Goal: Information Seeking & Learning: Learn about a topic

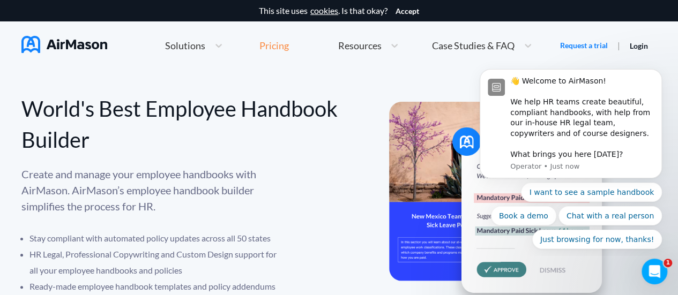
click at [271, 41] on div "Pricing" at bounding box center [273, 46] width 29 height 10
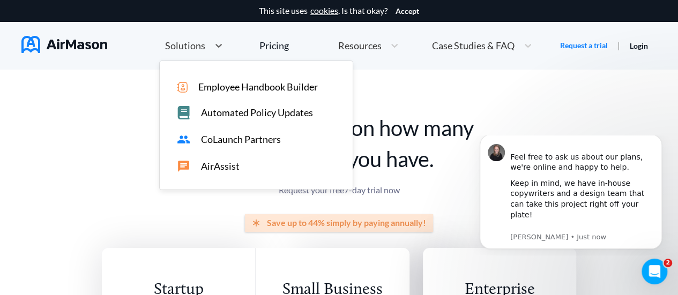
click at [191, 48] on span "Solutions" at bounding box center [185, 46] width 40 height 10
click at [123, 116] on h1 "Pricing is based on how many employees you have." at bounding box center [339, 144] width 474 height 62
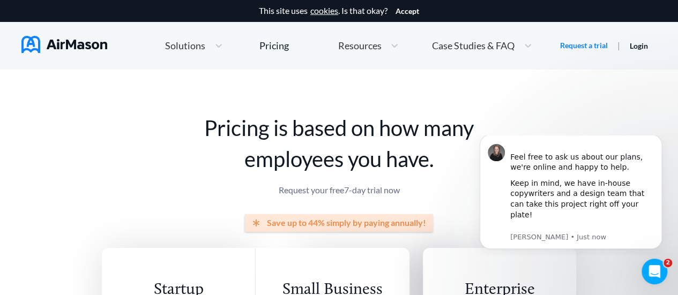
click at [363, 44] on span "Resources" at bounding box center [359, 46] width 43 height 10
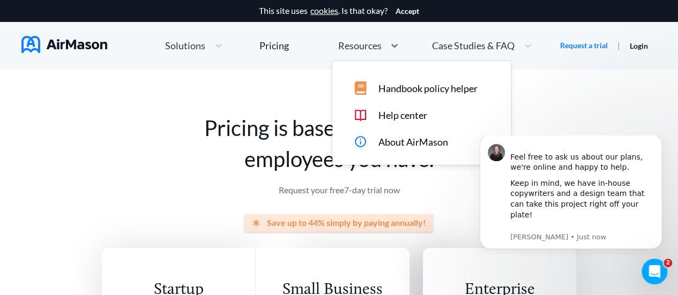
click at [183, 122] on h1 "Pricing is based on how many employees you have." at bounding box center [339, 144] width 474 height 62
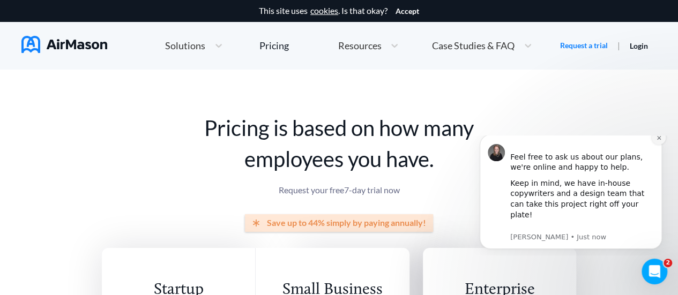
click at [661, 141] on icon "Dismiss notification" at bounding box center [659, 138] width 6 height 6
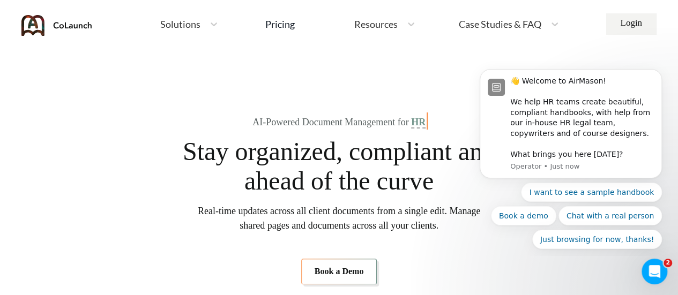
click at [185, 23] on span "Solutions" at bounding box center [180, 24] width 40 height 10
click at [285, 27] on div "Pricing" at bounding box center [279, 24] width 29 height 10
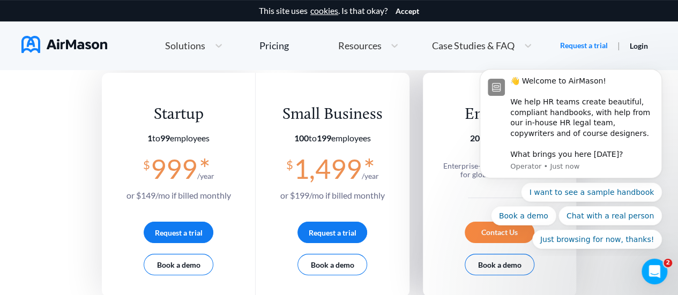
scroll to position [161, 0]
